Goal: Information Seeking & Learning: Check status

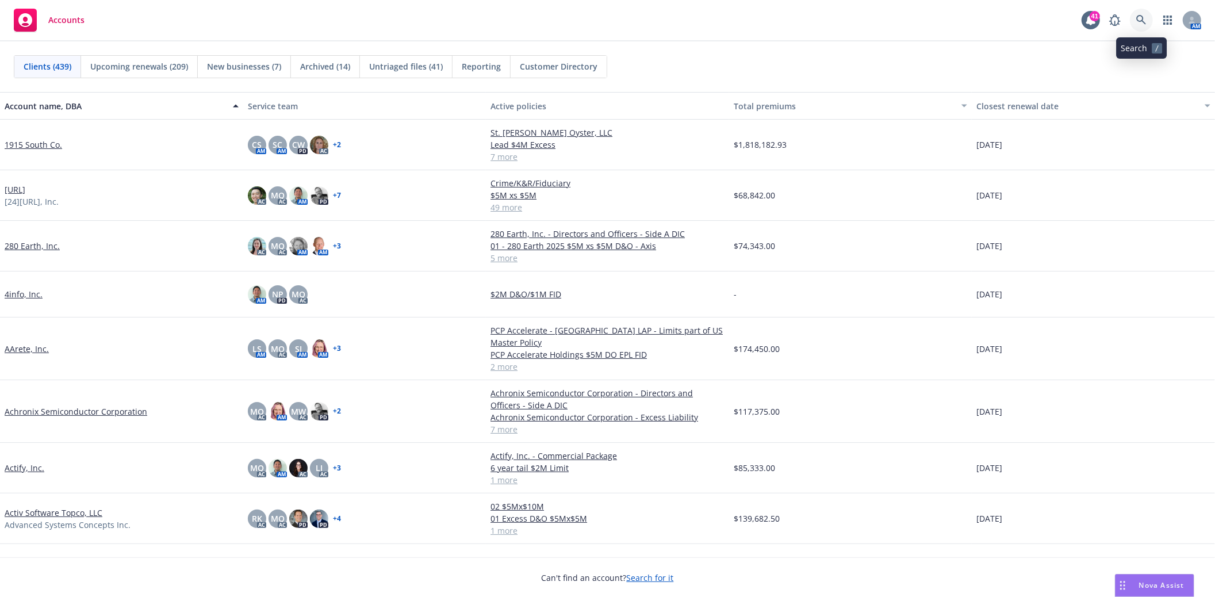
click at [1140, 18] on icon at bounding box center [1141, 20] width 10 height 10
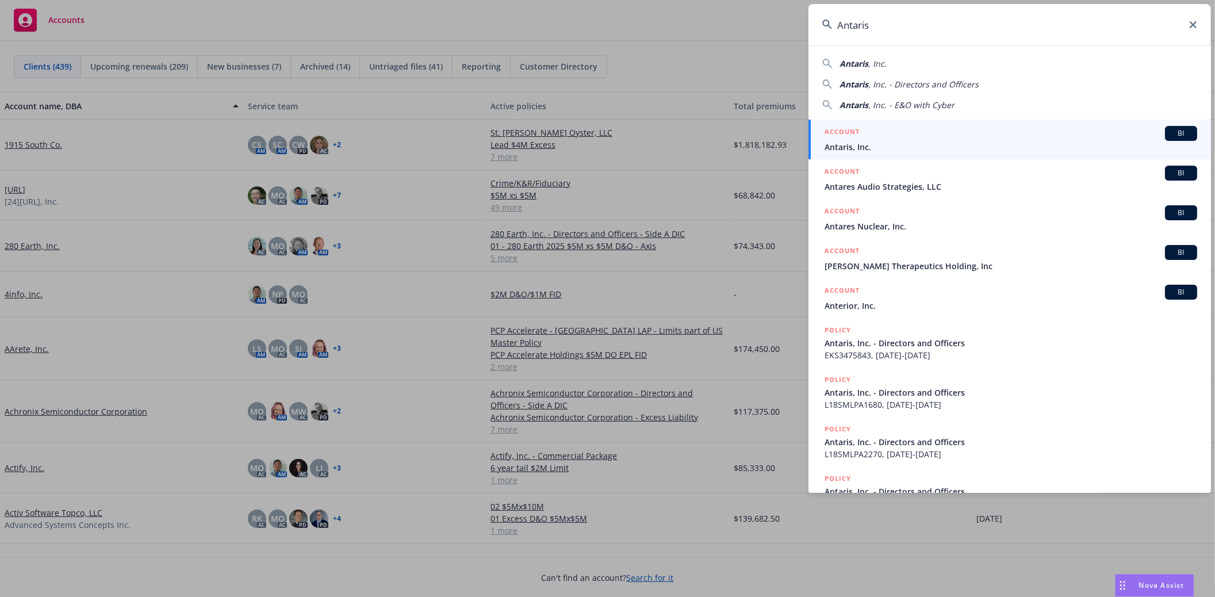
type input "Antaris"
click at [836, 141] on span "Antaris, Inc." at bounding box center [1010, 147] width 373 height 12
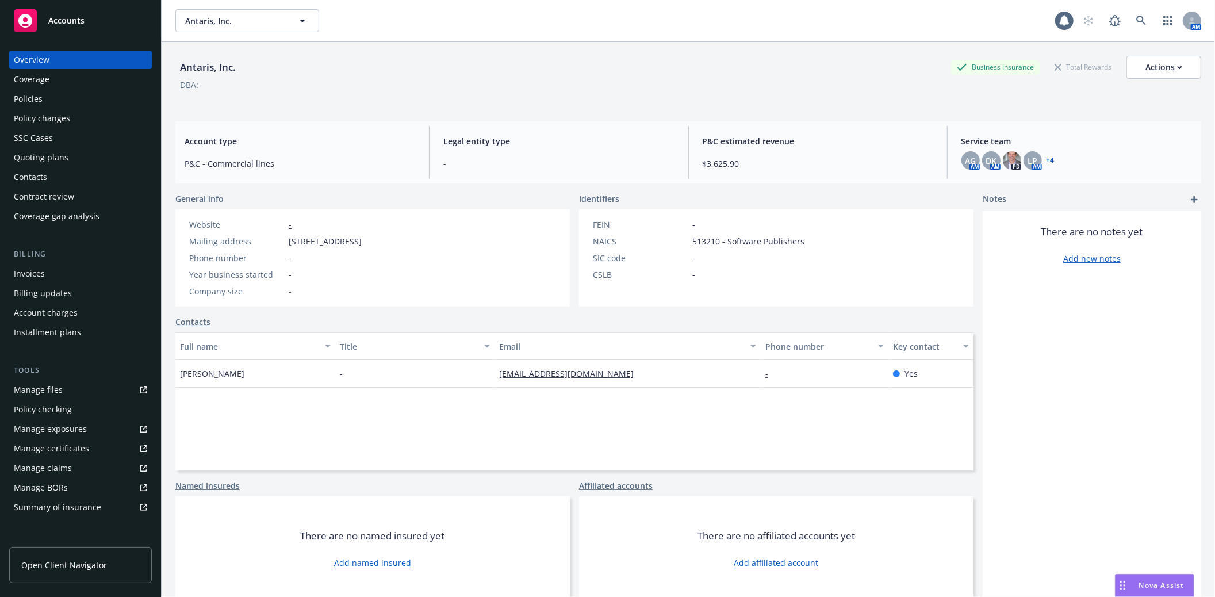
click at [47, 95] on div "Policies" at bounding box center [80, 99] width 133 height 18
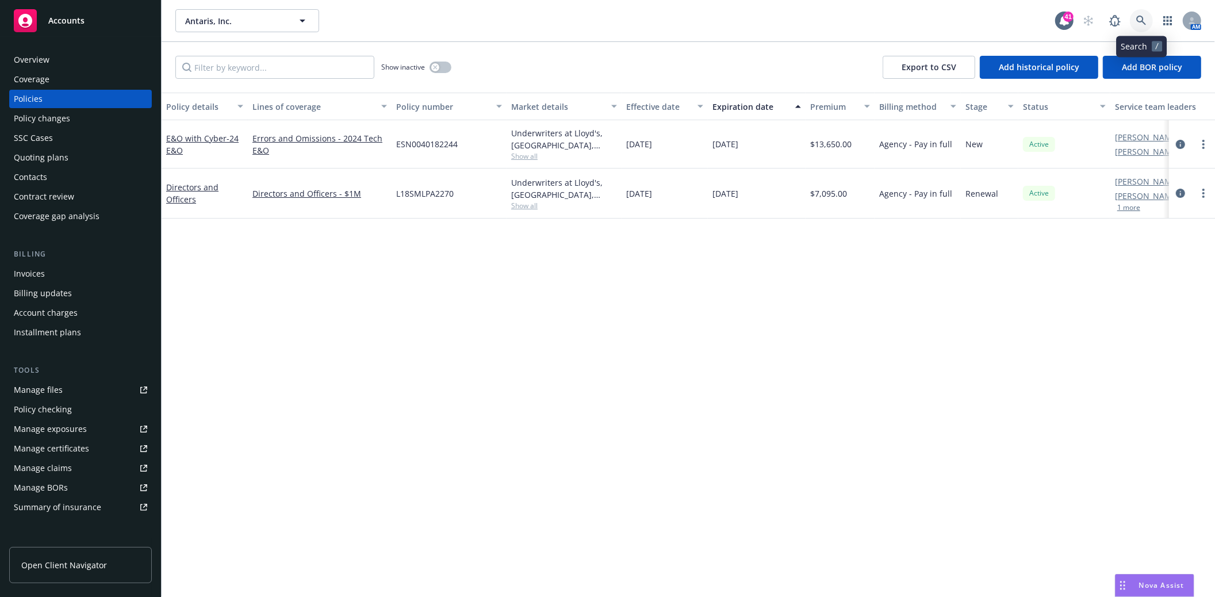
click at [1134, 16] on link at bounding box center [1141, 20] width 23 height 23
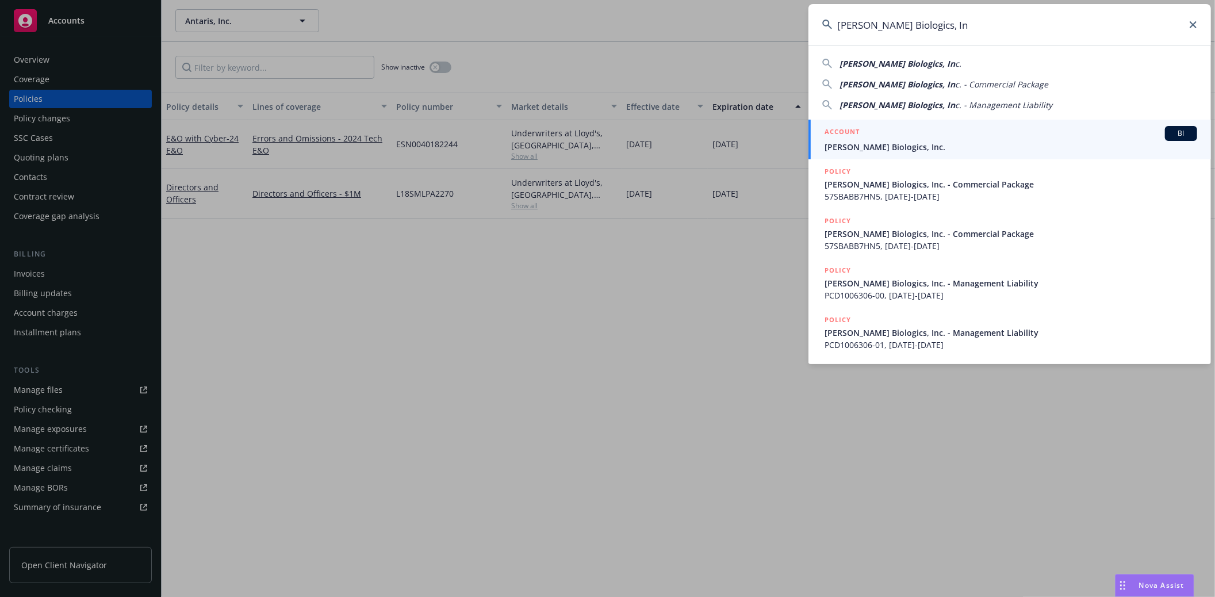
type input "Lila Biologics, In"
click at [861, 145] on span "Lila Biologics, Inc." at bounding box center [1010, 147] width 373 height 12
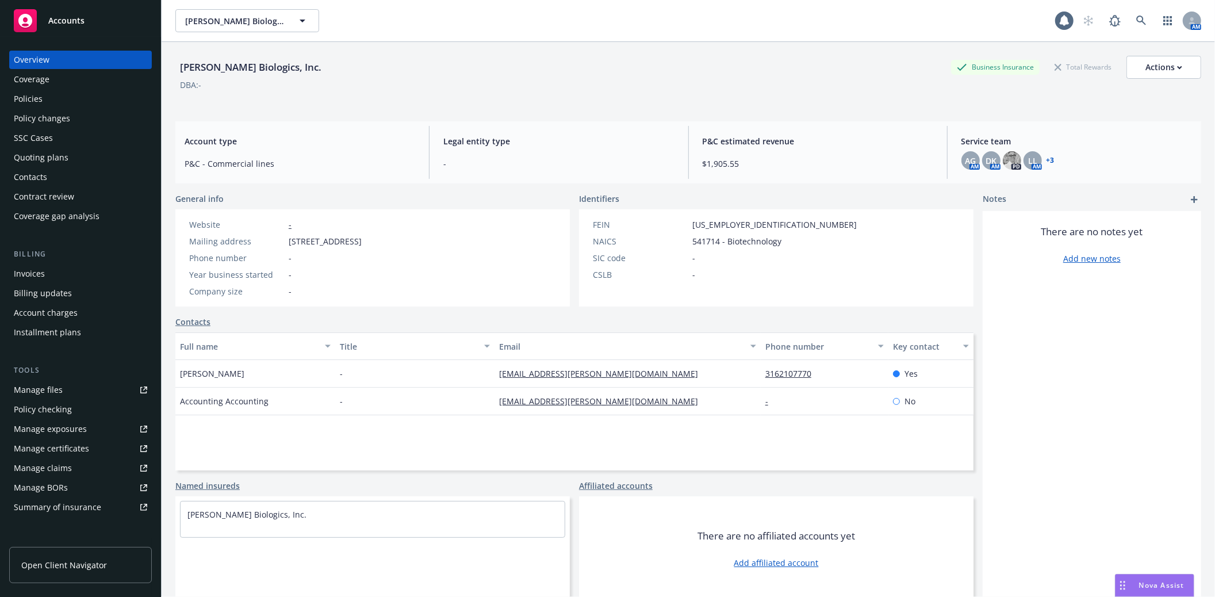
click at [42, 100] on div "Policies" at bounding box center [80, 99] width 133 height 18
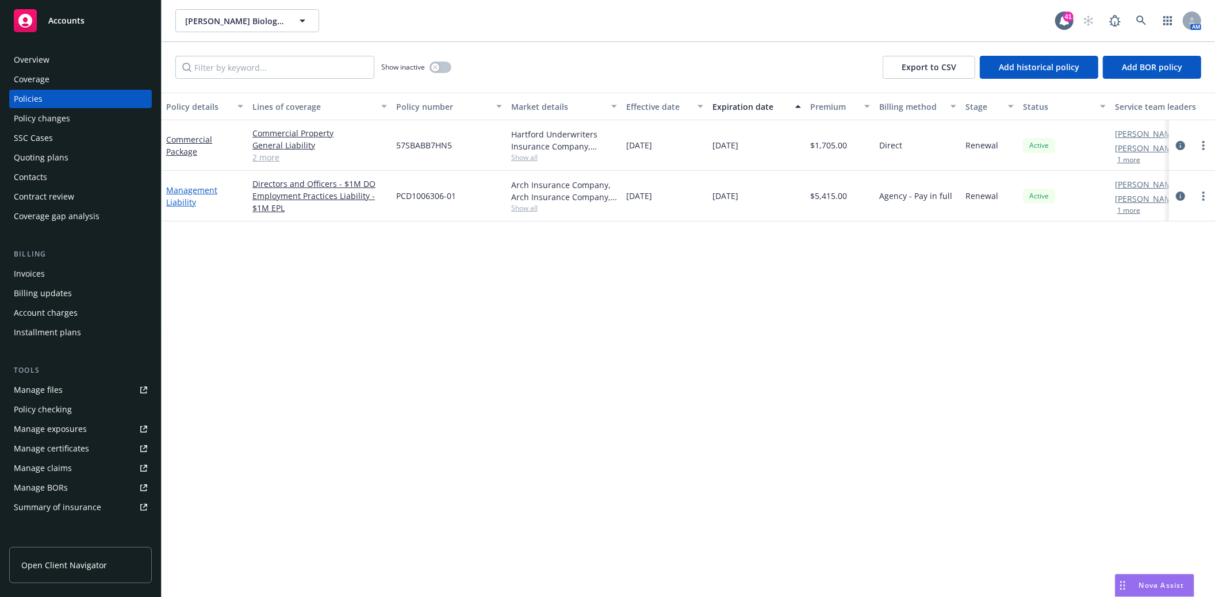
click at [190, 193] on link "Management Liability" at bounding box center [191, 196] width 51 height 23
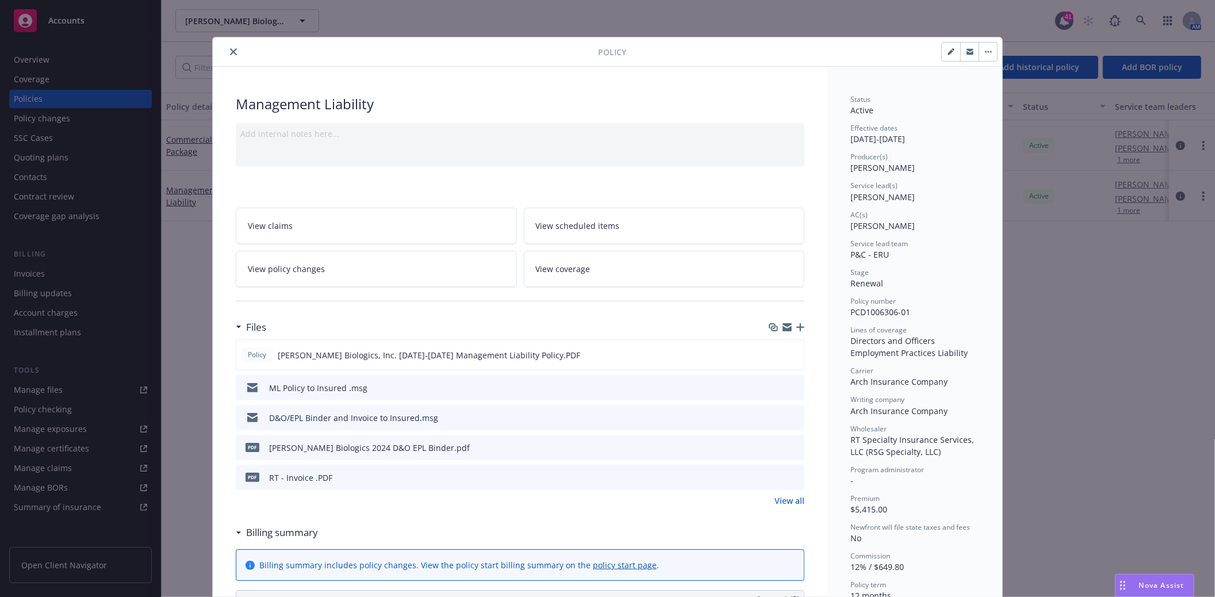
click at [230, 51] on icon "close" at bounding box center [233, 51] width 7 height 7
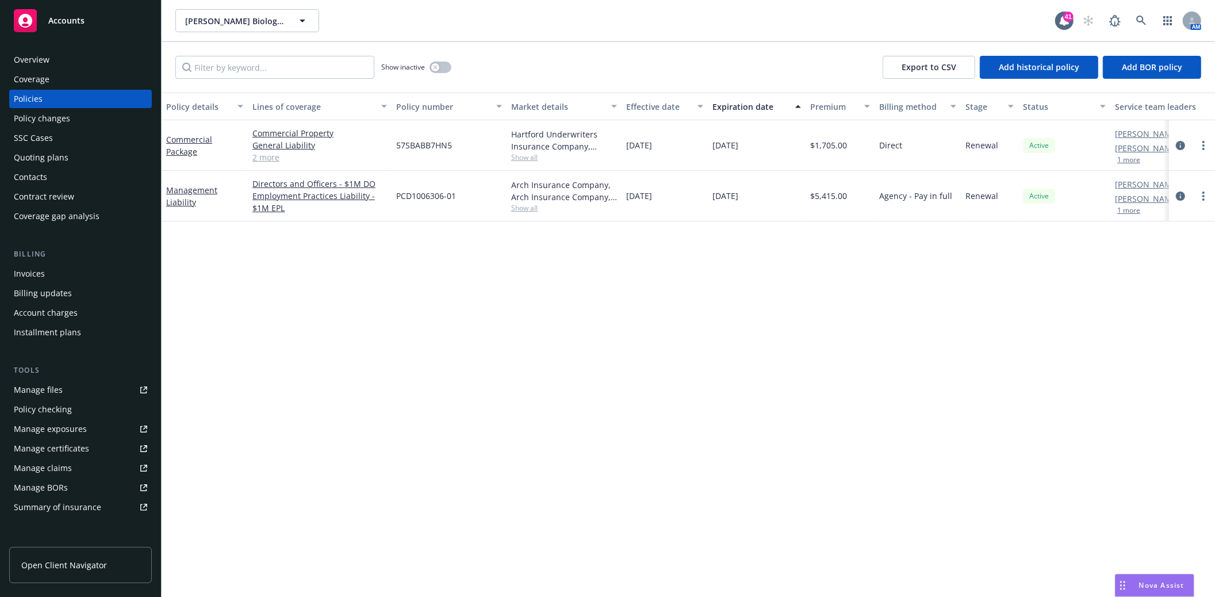
click at [65, 154] on div "Quoting plans" at bounding box center [41, 157] width 55 height 18
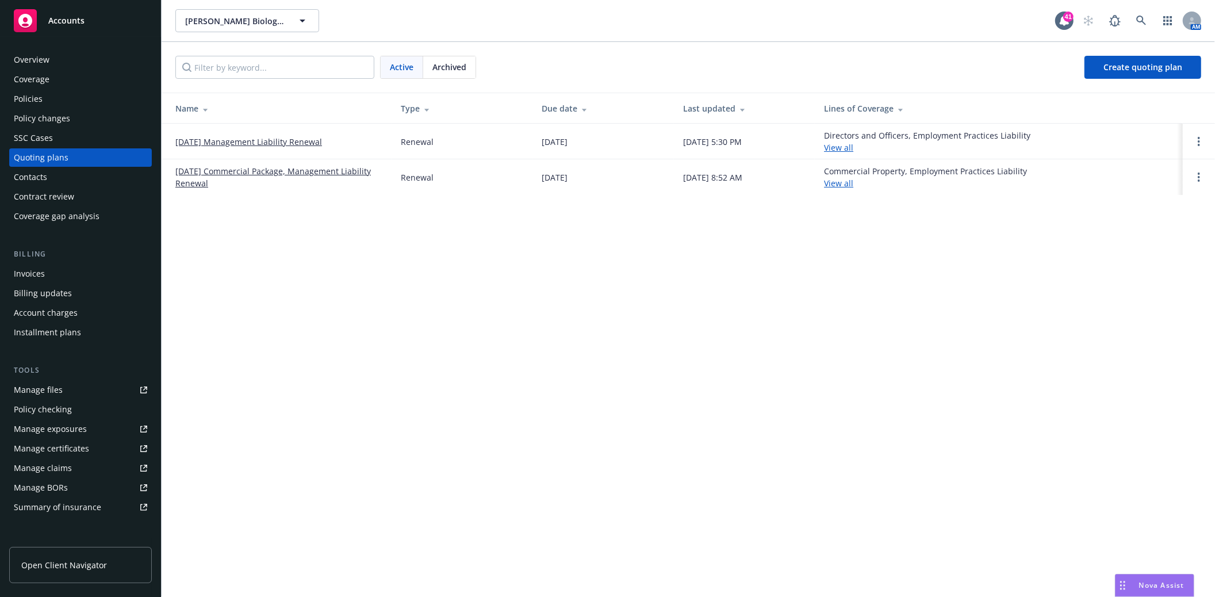
click at [248, 143] on link "12/01/25 Management Liability Renewal" at bounding box center [248, 142] width 147 height 12
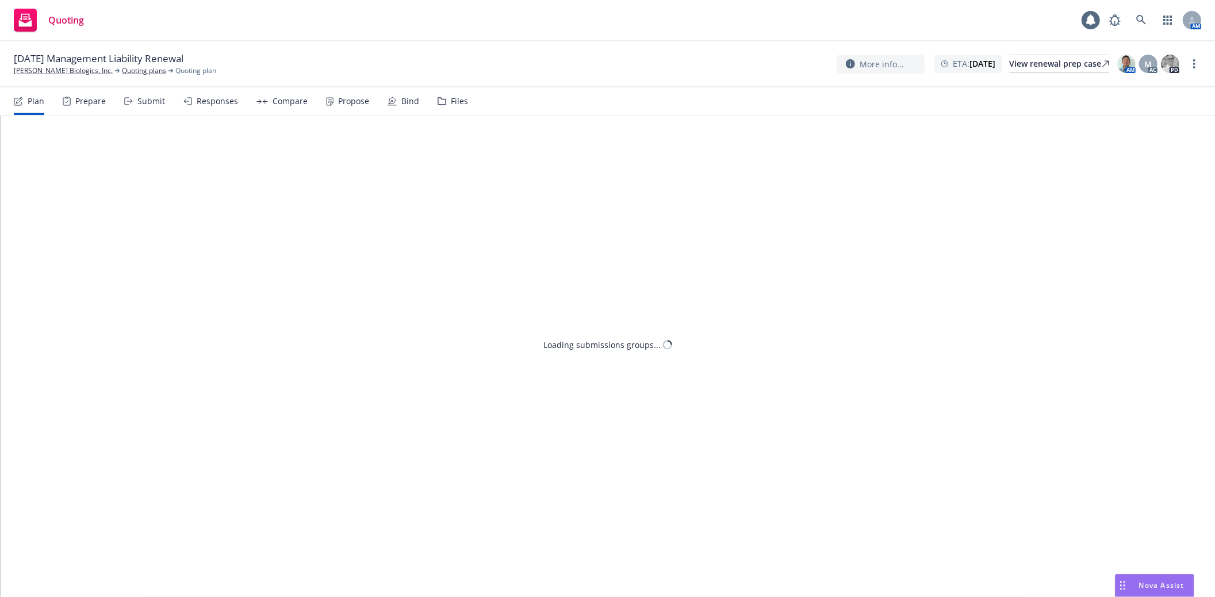
click at [452, 100] on div "Files" at bounding box center [459, 101] width 17 height 9
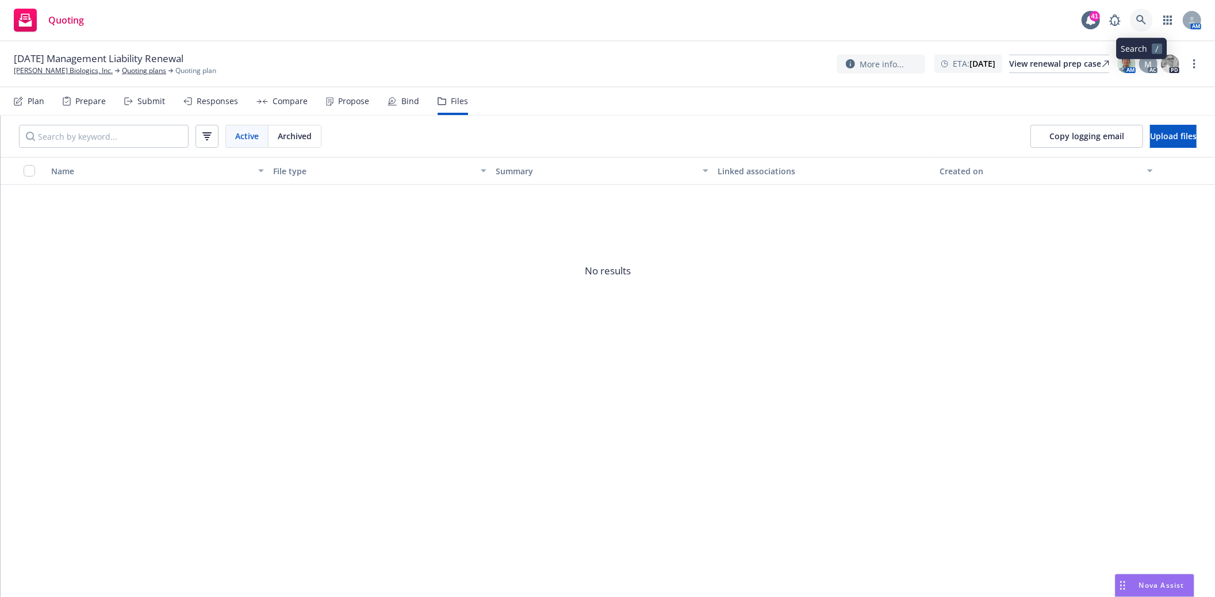
click at [1139, 20] on icon at bounding box center [1141, 20] width 10 height 10
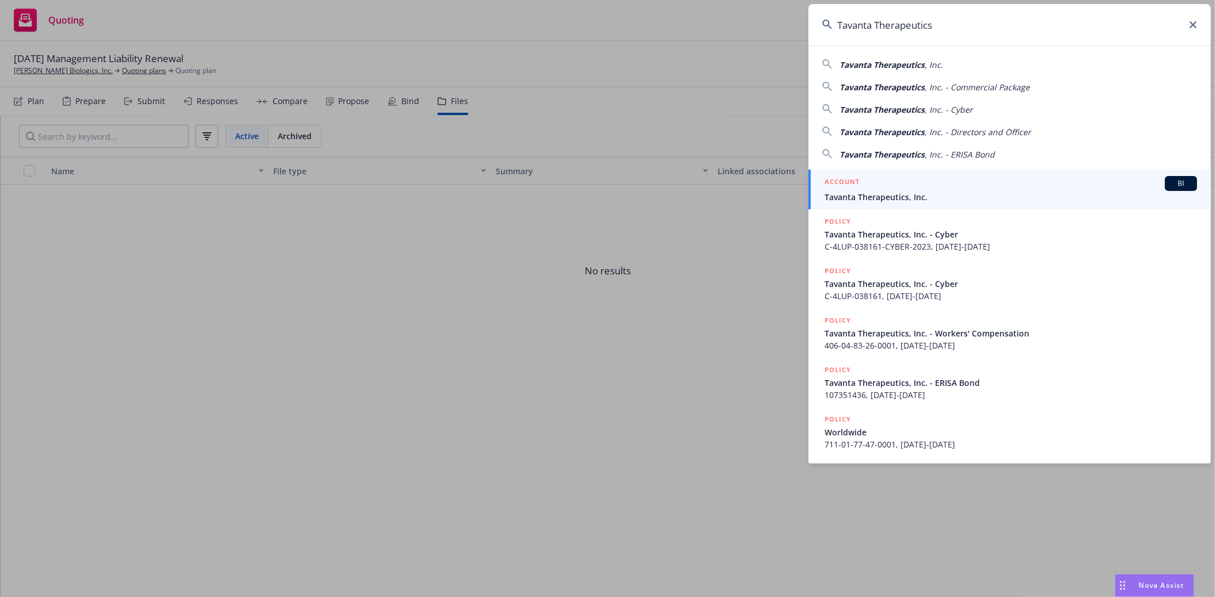
type input "Tavanta Therapeutics"
click at [868, 192] on span "Tavanta Therapeutics, Inc." at bounding box center [1010, 197] width 373 height 12
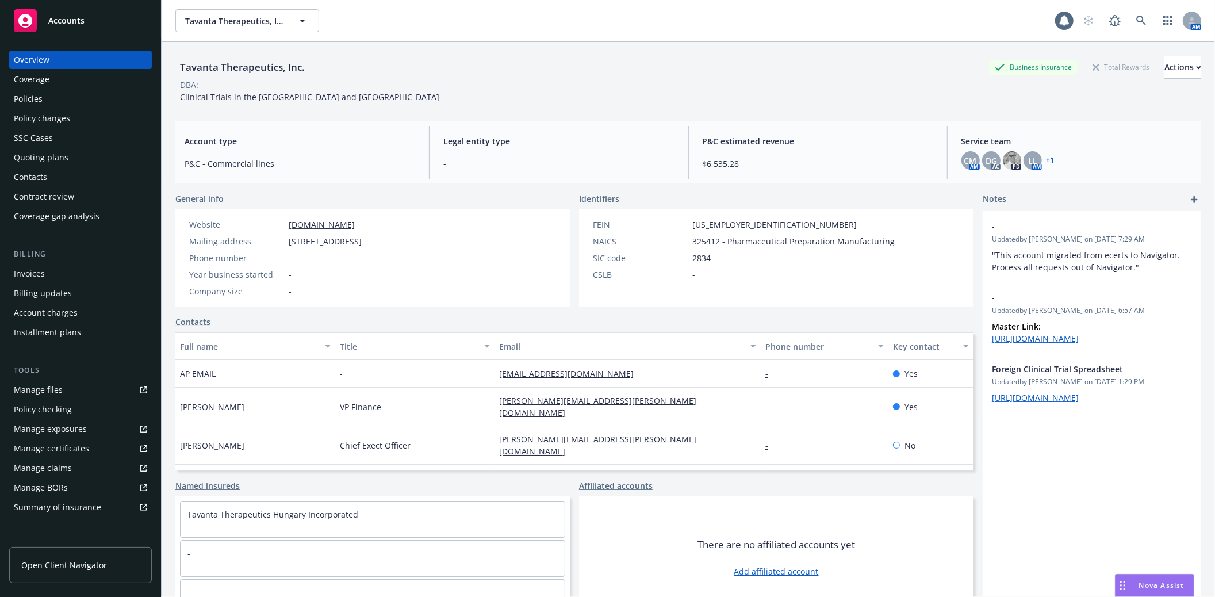
click at [25, 99] on div "Policies" at bounding box center [28, 99] width 29 height 18
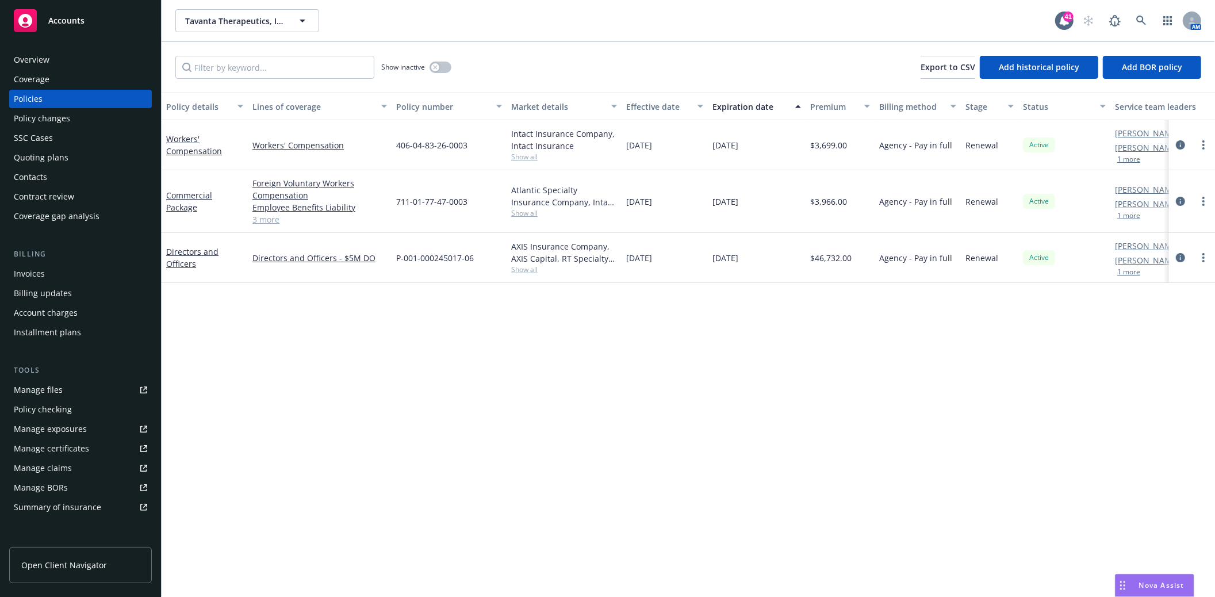
click at [45, 153] on div "Quoting plans" at bounding box center [41, 157] width 55 height 18
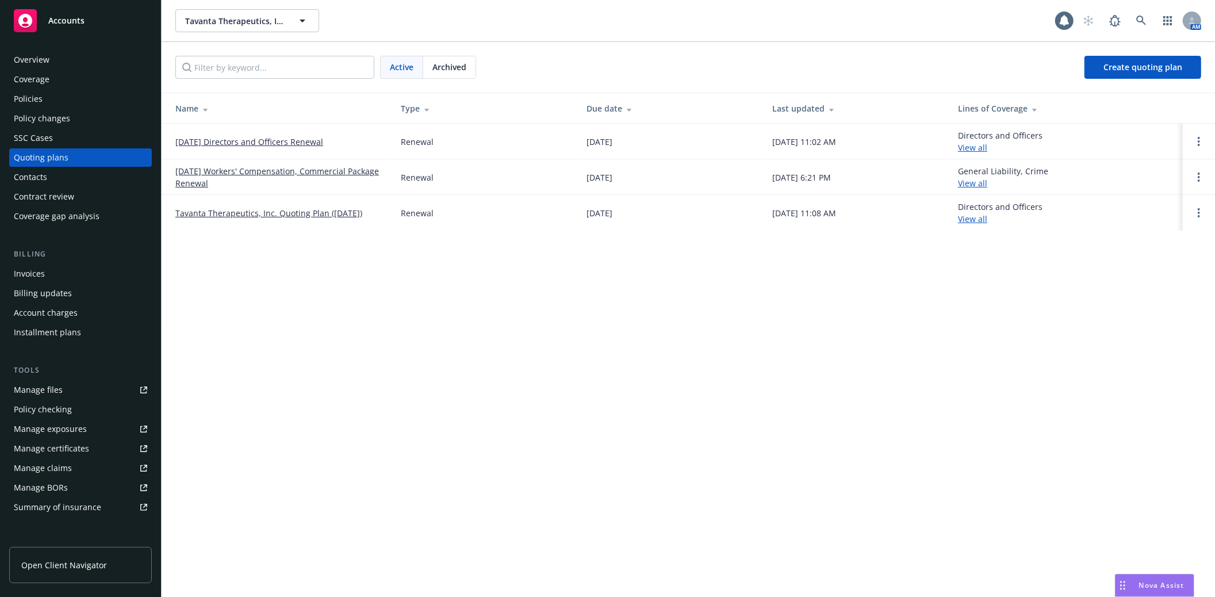
click at [225, 144] on link "12/09/25 Directors and Officers Renewal" at bounding box center [249, 142] width 148 height 12
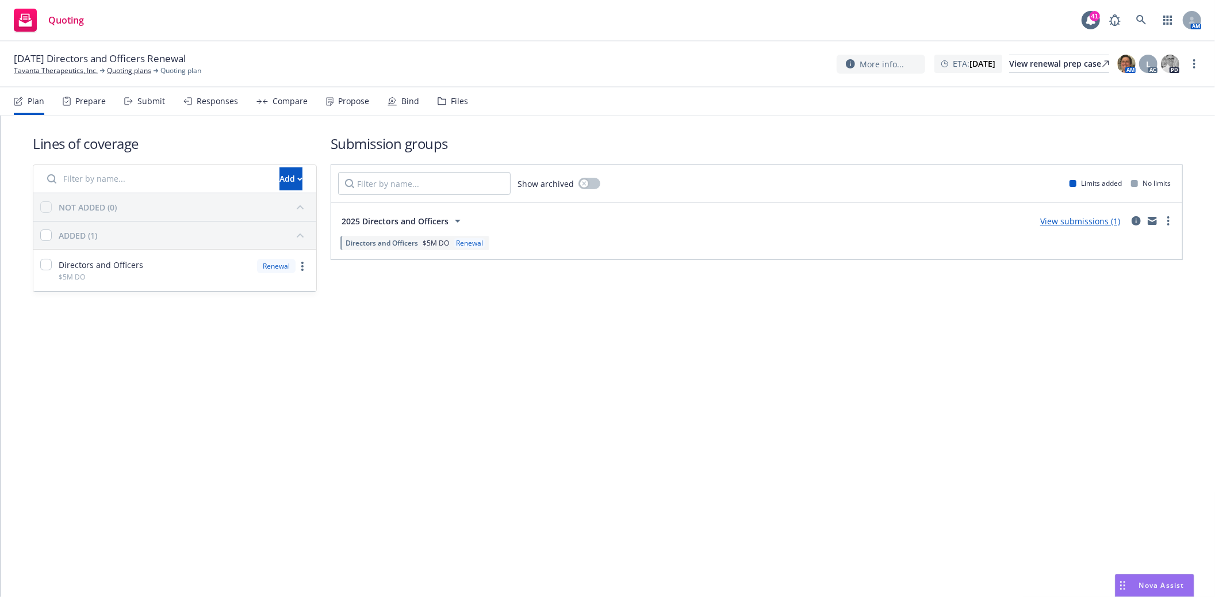
click at [458, 105] on div "Files" at bounding box center [459, 101] width 17 height 9
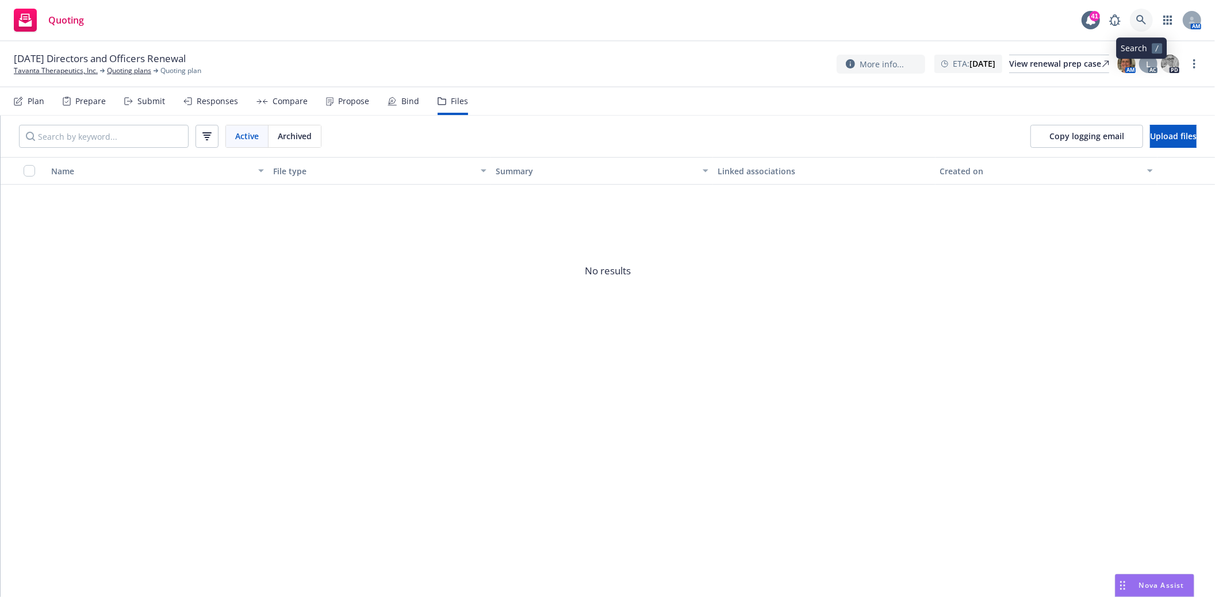
click at [1141, 22] on icon at bounding box center [1141, 20] width 10 height 10
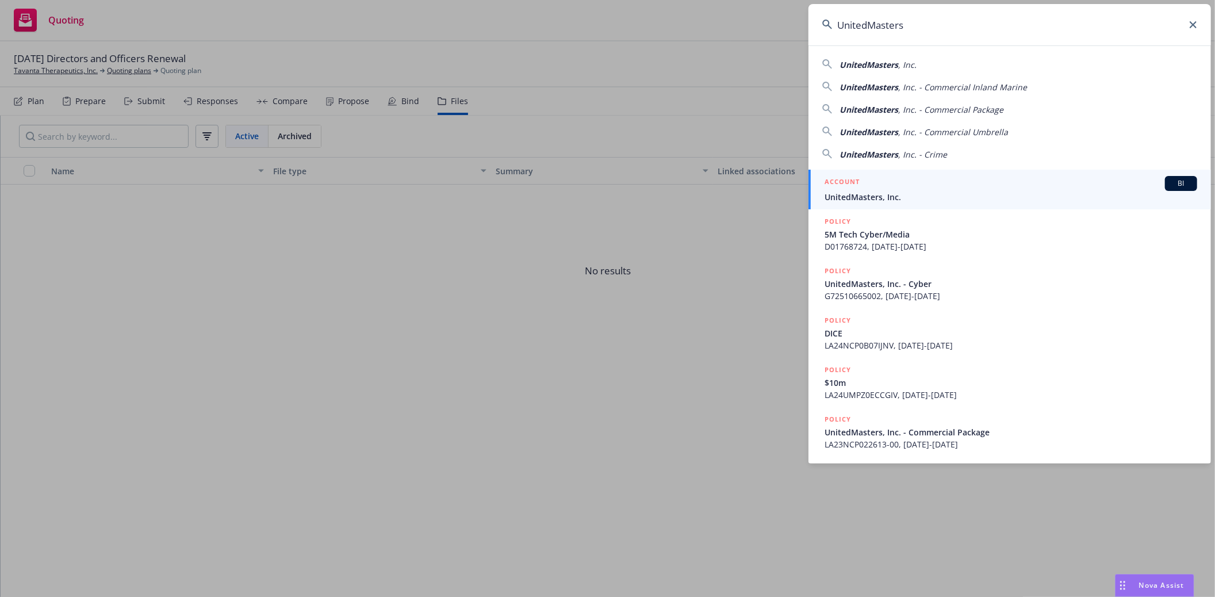
type input "UnitedMasters"
click at [854, 190] on h5 "ACCOUNT" at bounding box center [841, 183] width 35 height 14
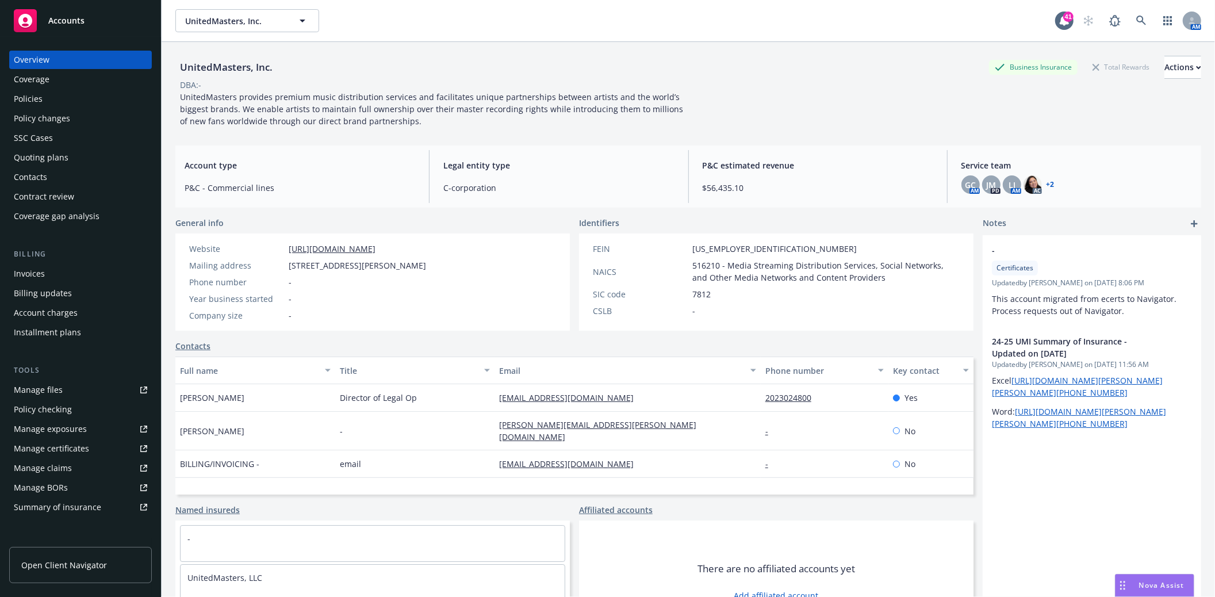
click at [37, 99] on div "Policies" at bounding box center [28, 99] width 29 height 18
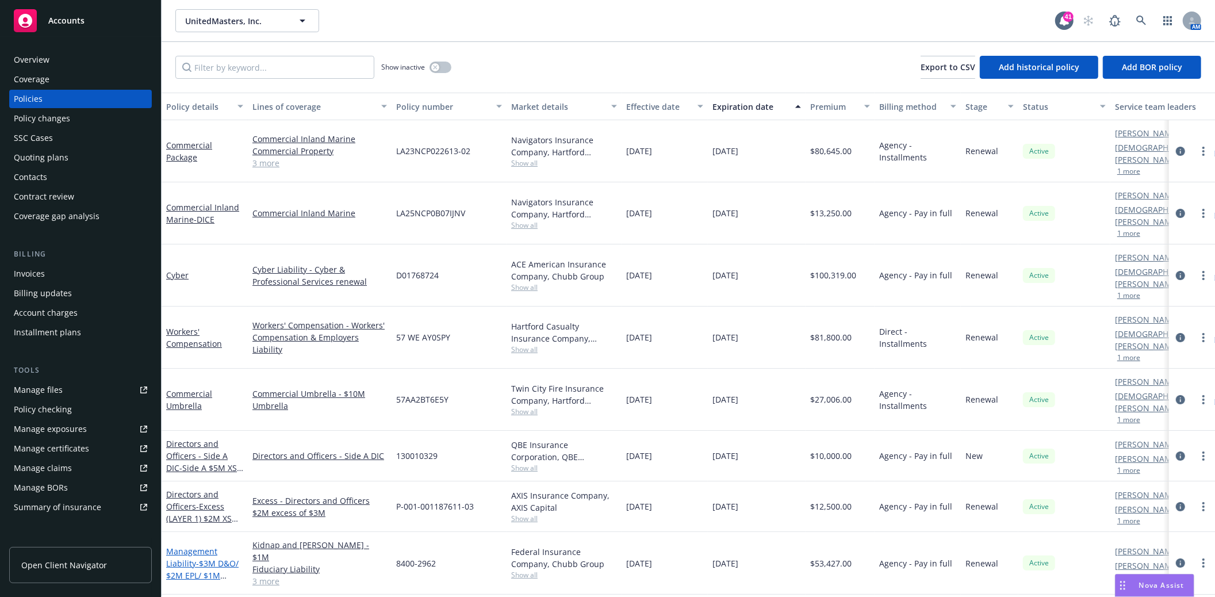
click at [181, 546] on link "Management Liability - $3M D&O/ $2M EPL/ $1M Fiduciary/Crime" at bounding box center [202, 569] width 72 height 47
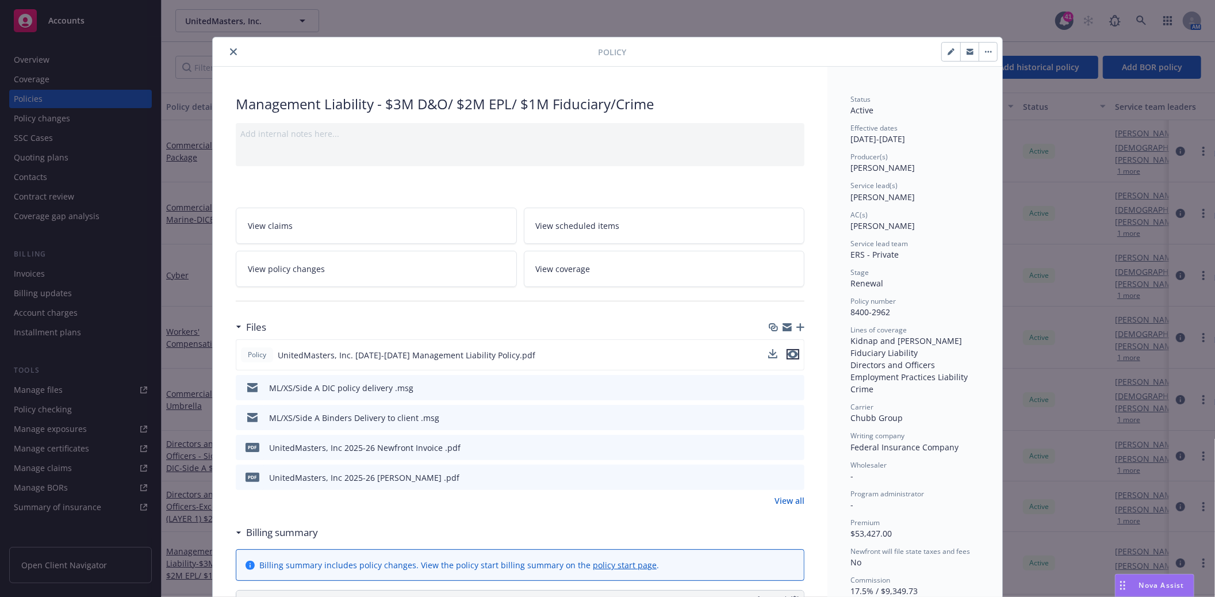
click at [788, 353] on icon "preview file" at bounding box center [793, 354] width 10 height 8
